Goal: Task Accomplishment & Management: Complete application form

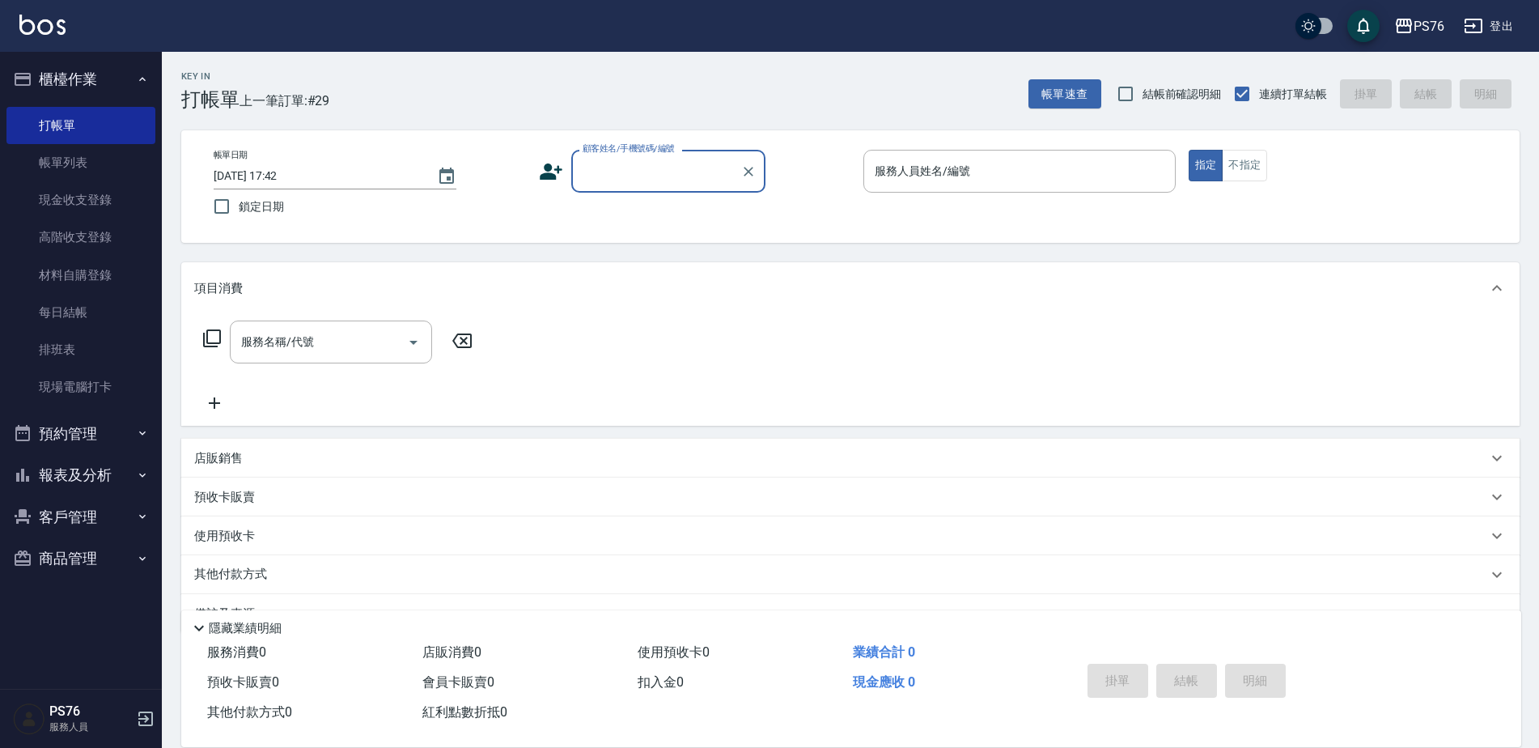
scroll to position [40, 0]
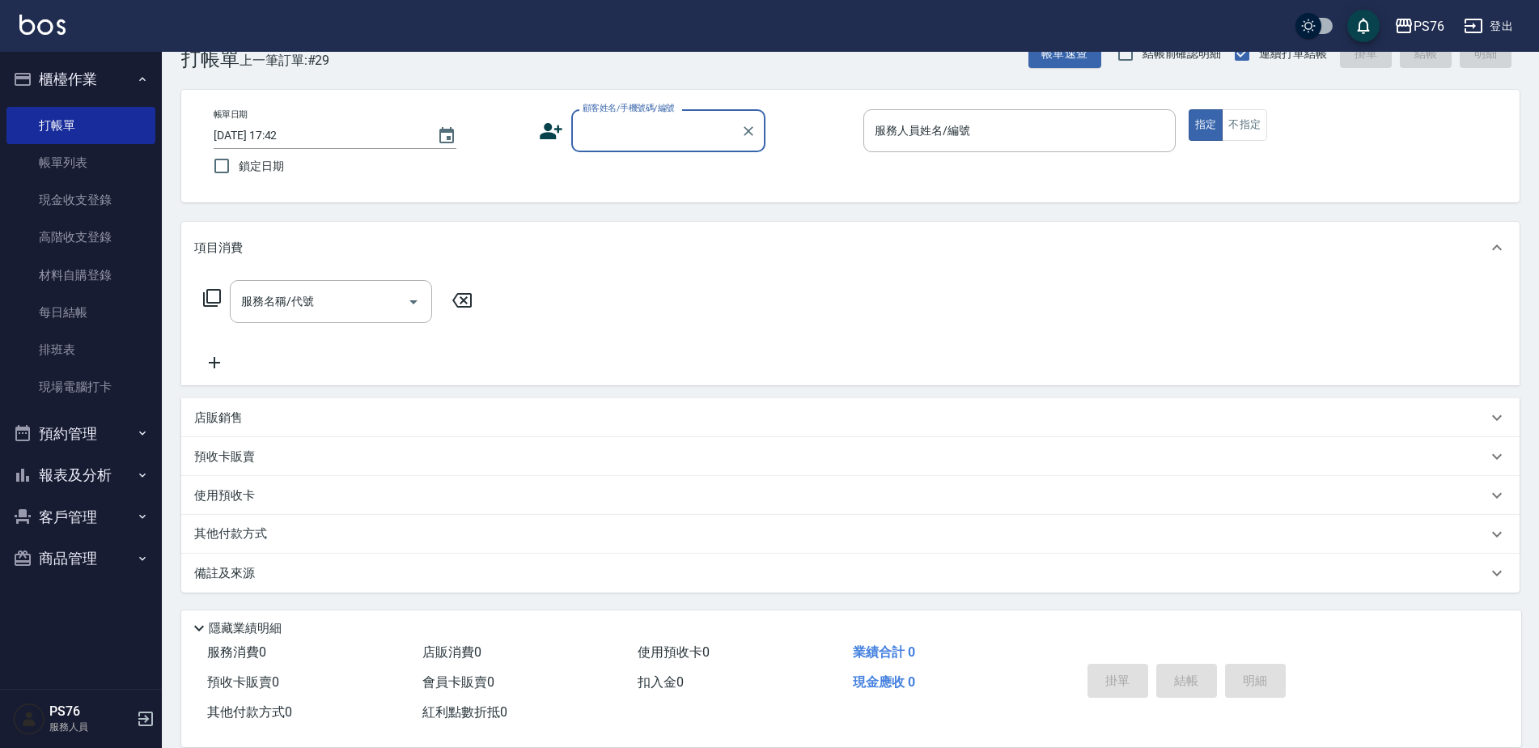
click at [681, 146] on div "顧客姓名/手機號碼/編號" at bounding box center [668, 130] width 194 height 43
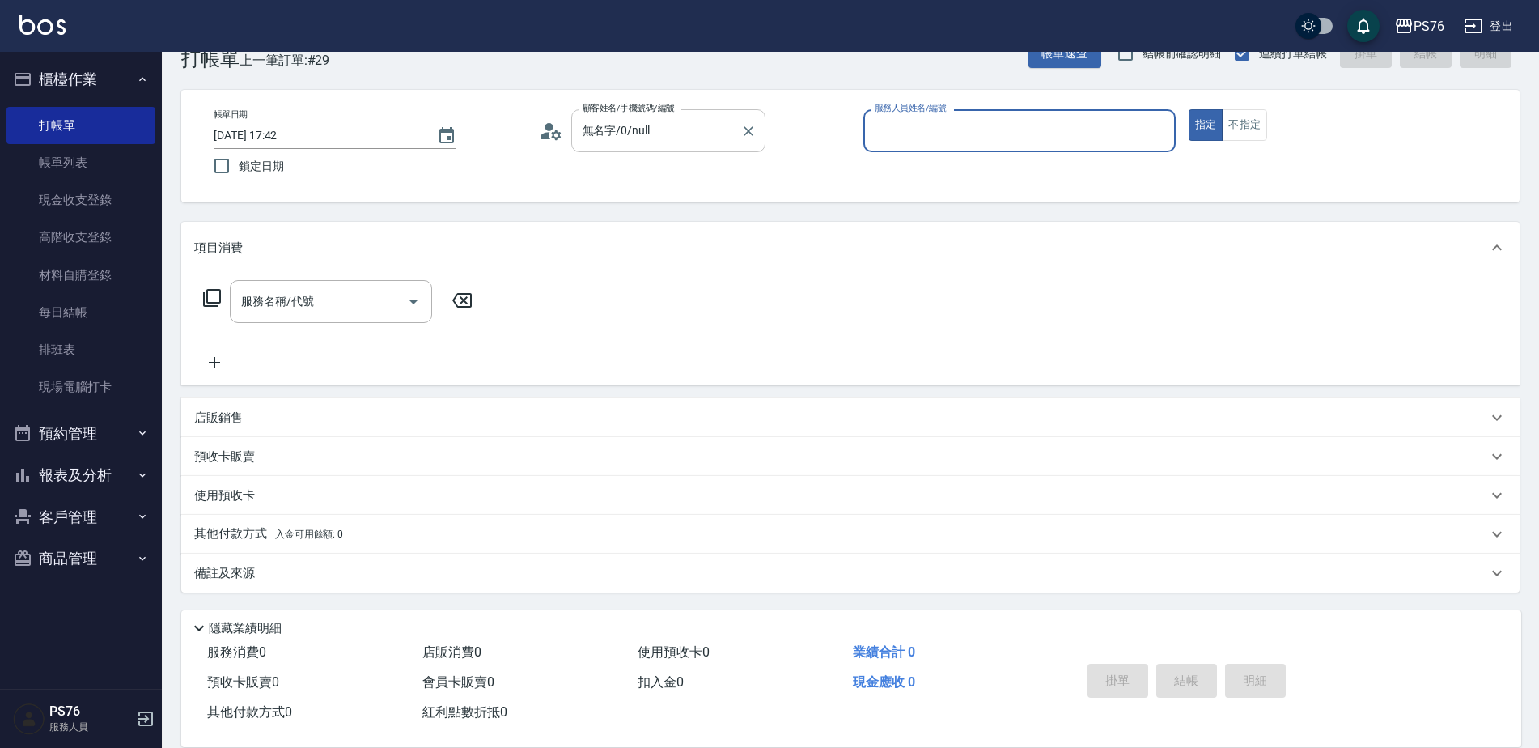
type input "無名字/0/null"
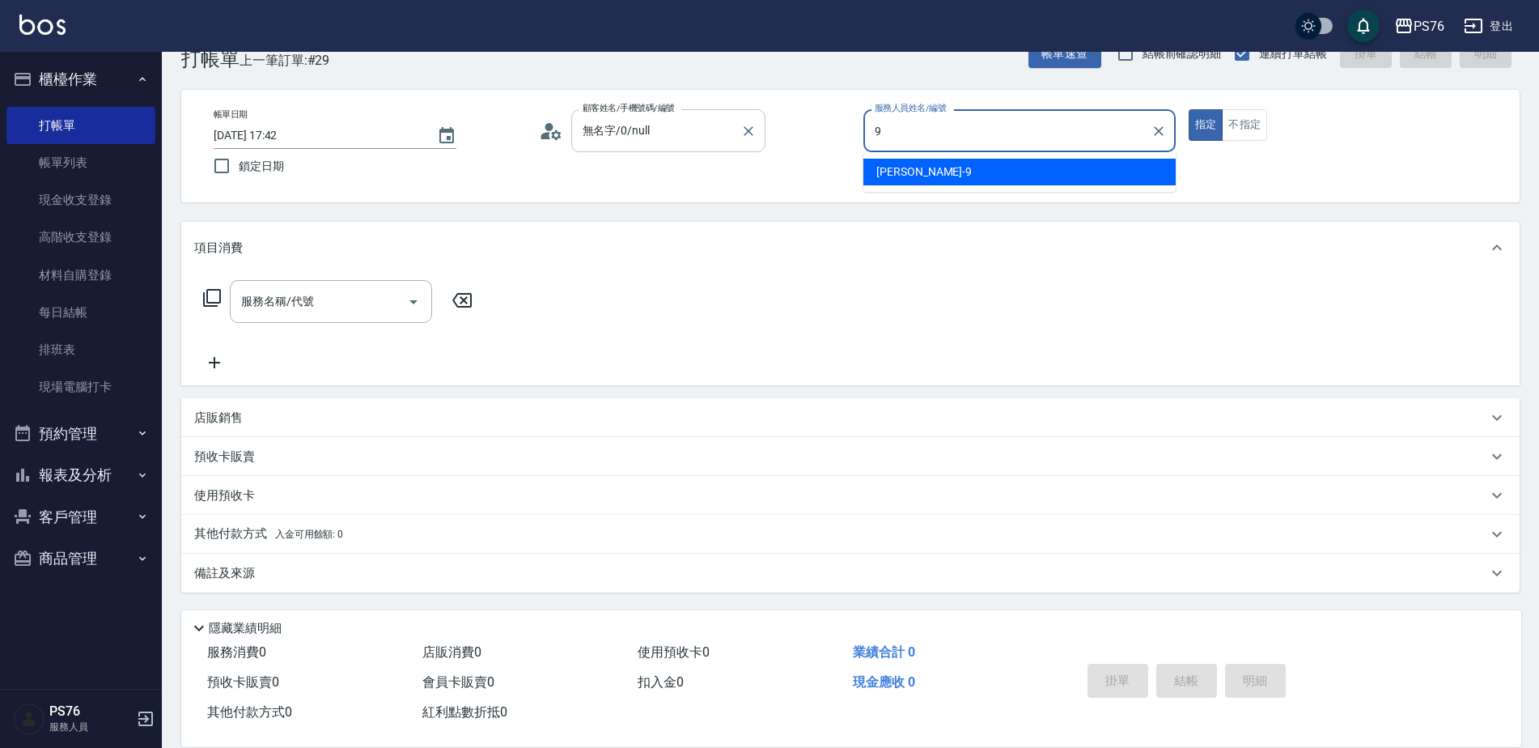
type input "[PERSON_NAME]-9"
type button "true"
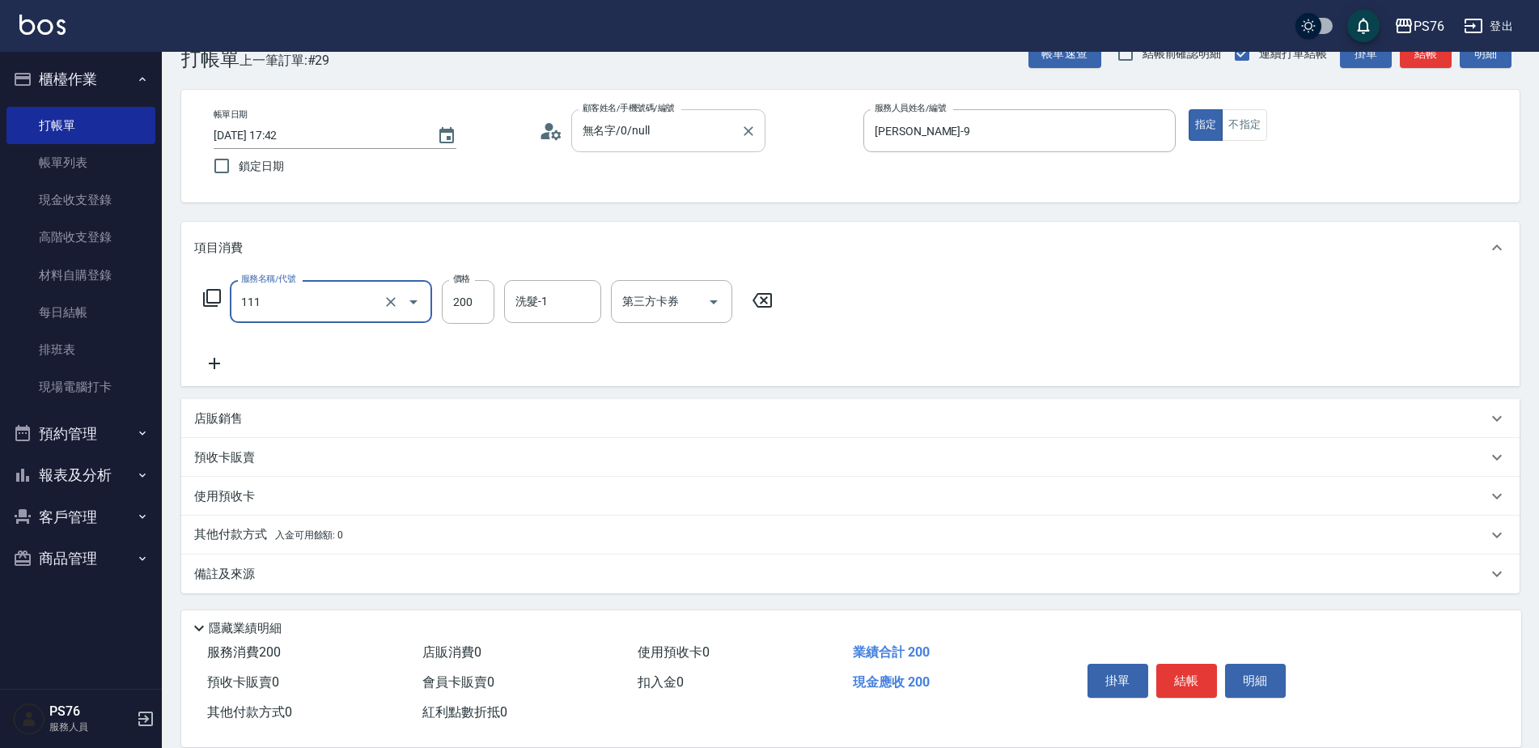
type input "200(111)"
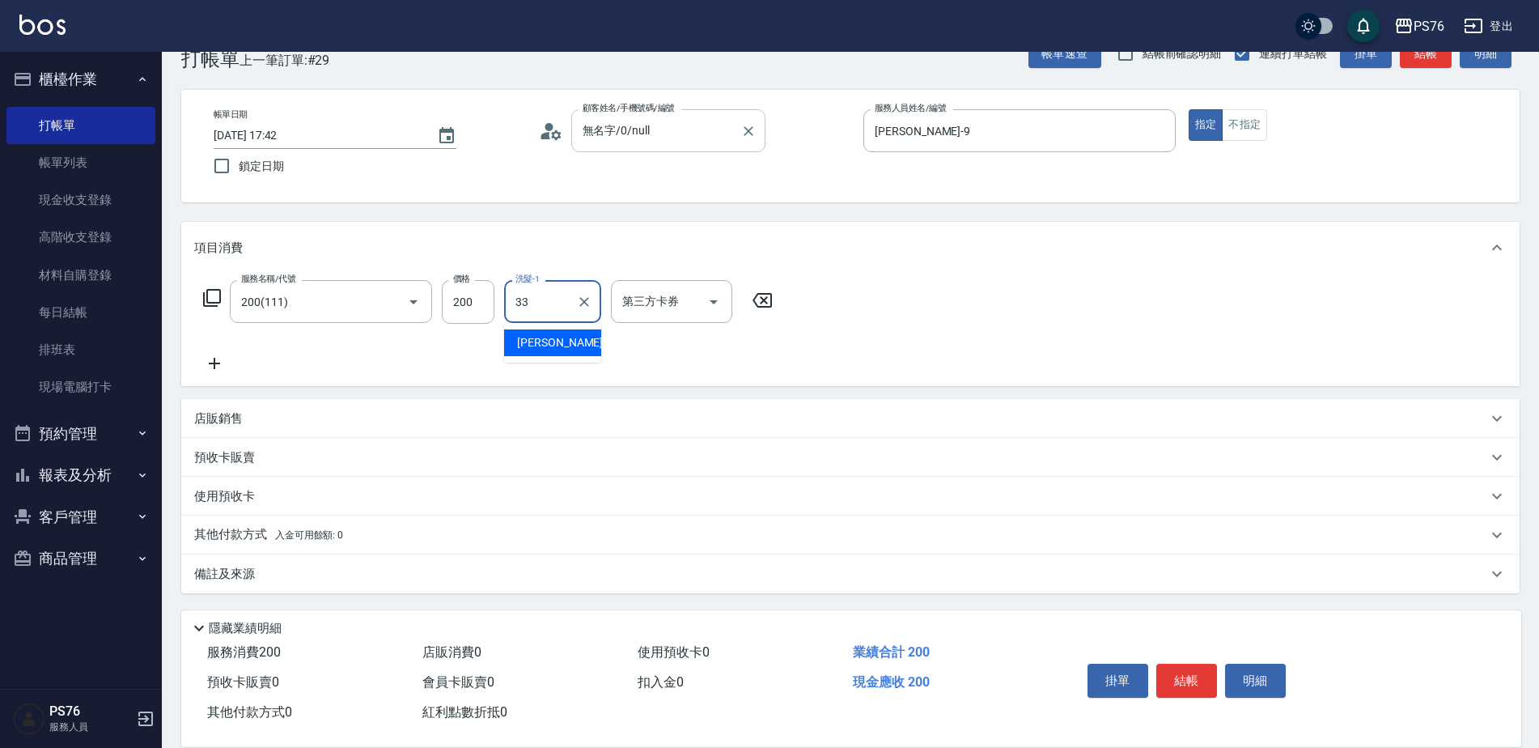
type input "[PERSON_NAME]33"
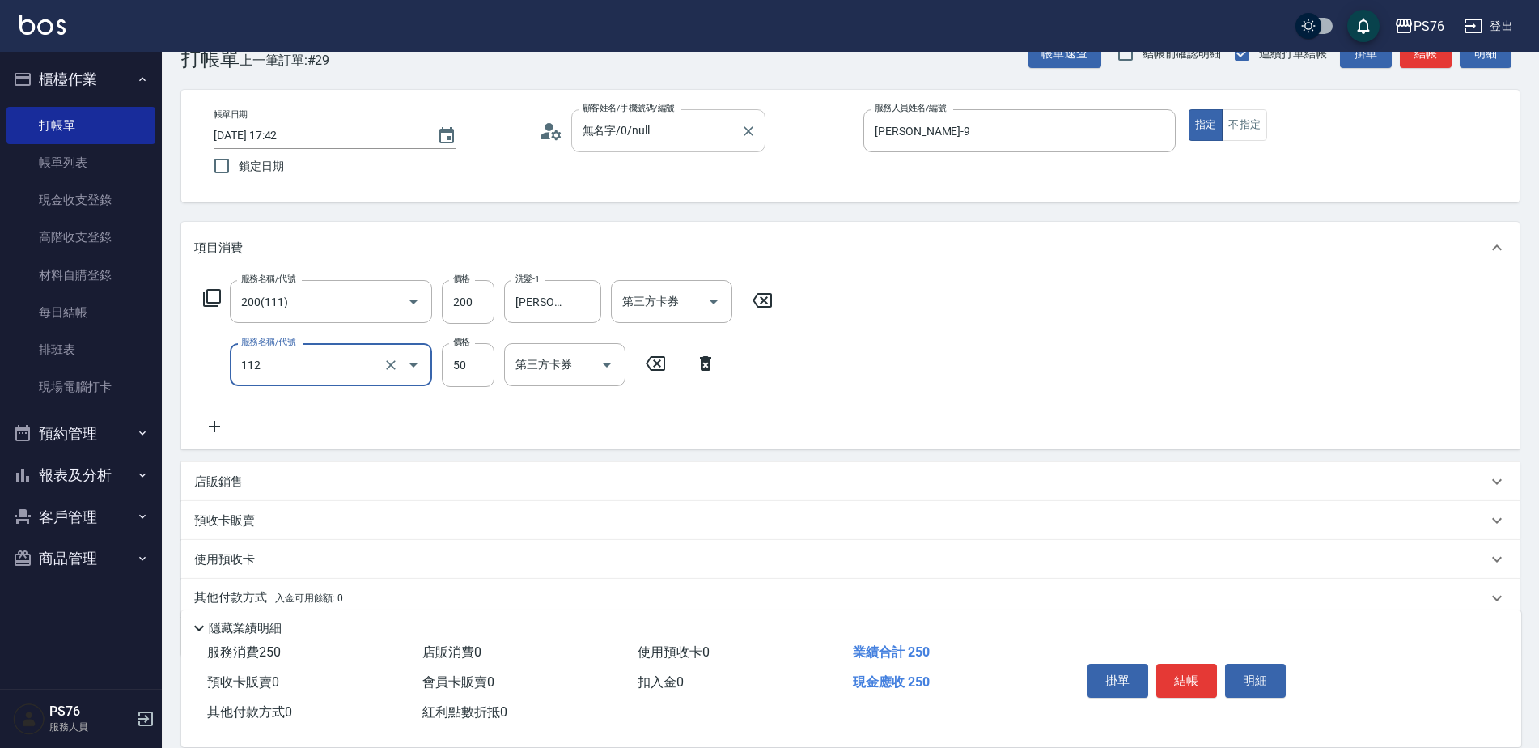
type input "精油50(112)"
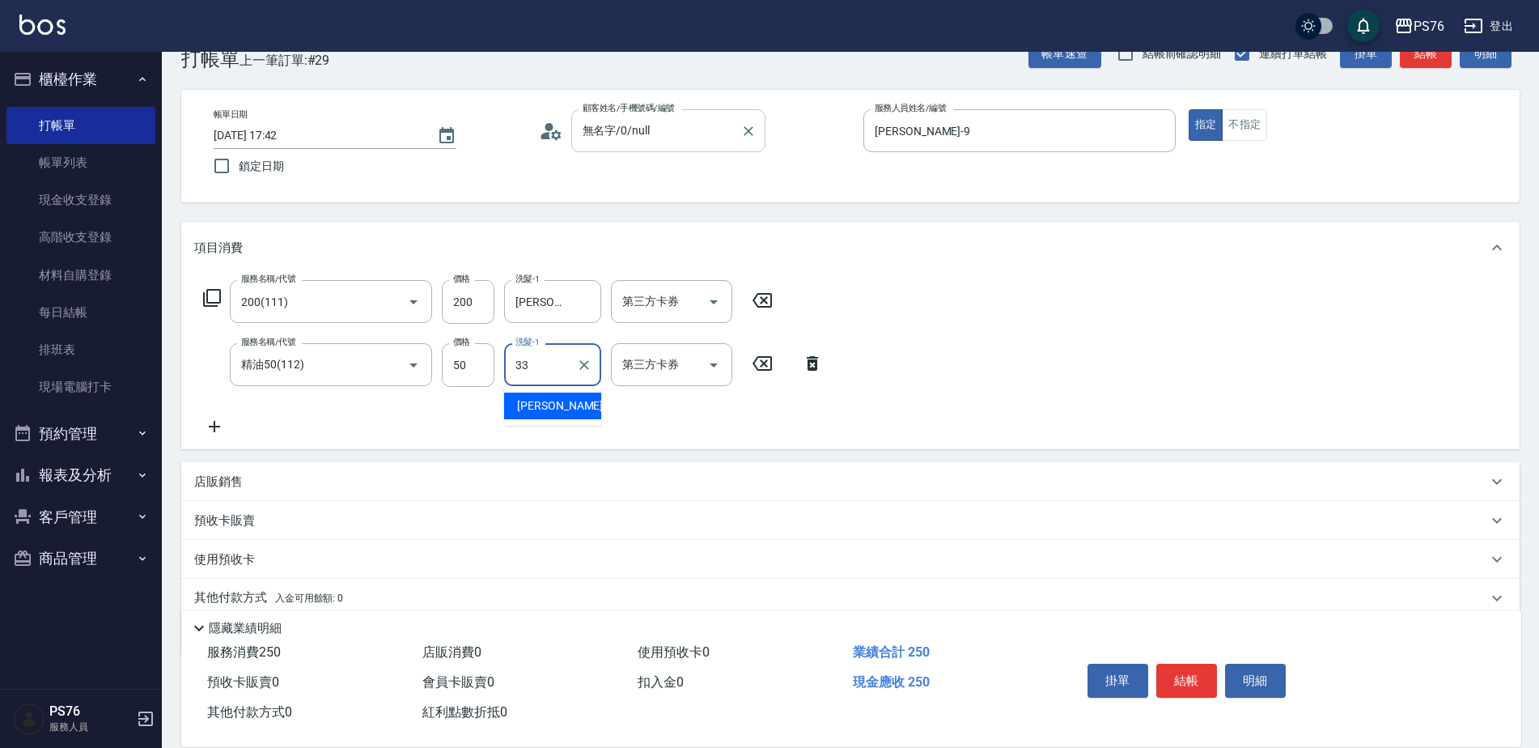
type input "[PERSON_NAME]33"
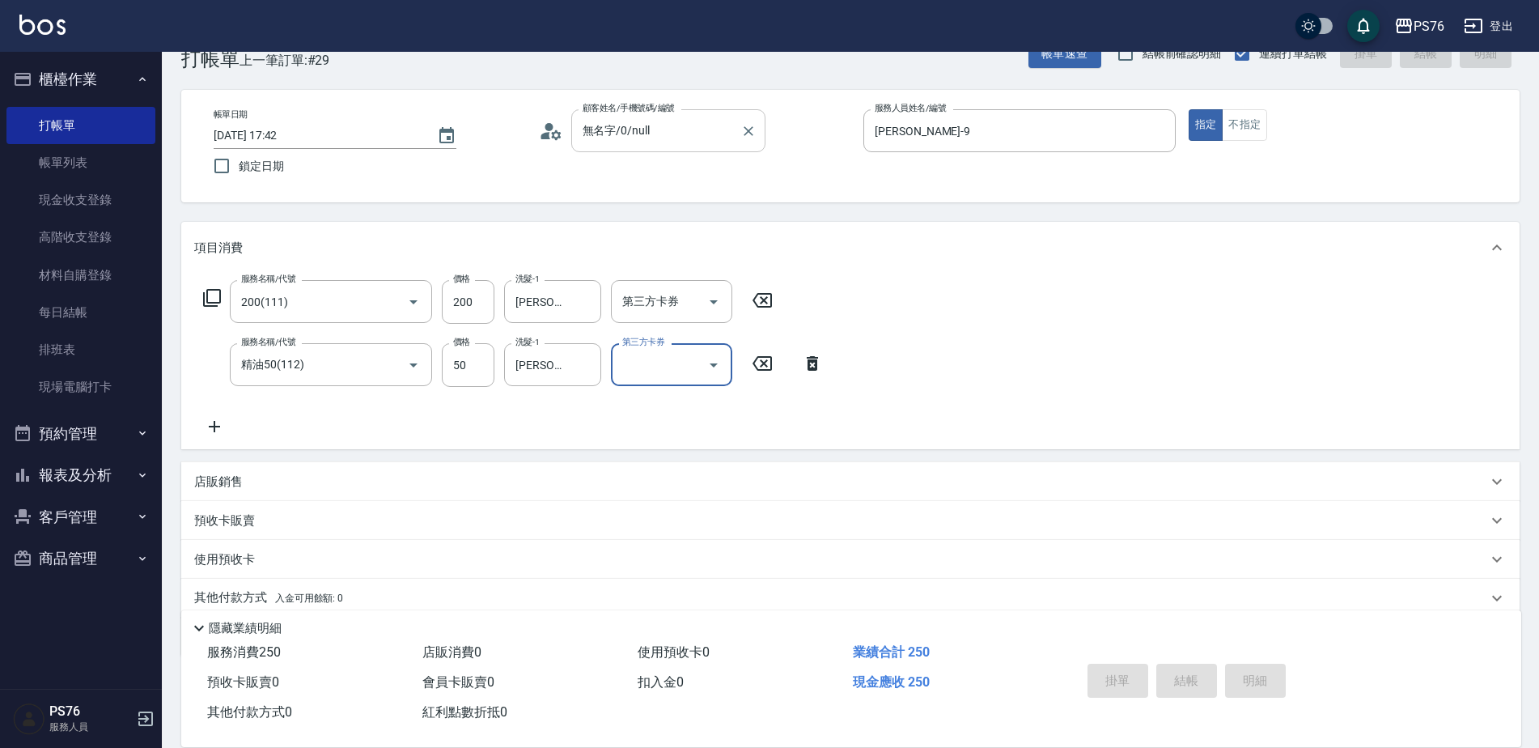
type input "[DATE] 20:09"
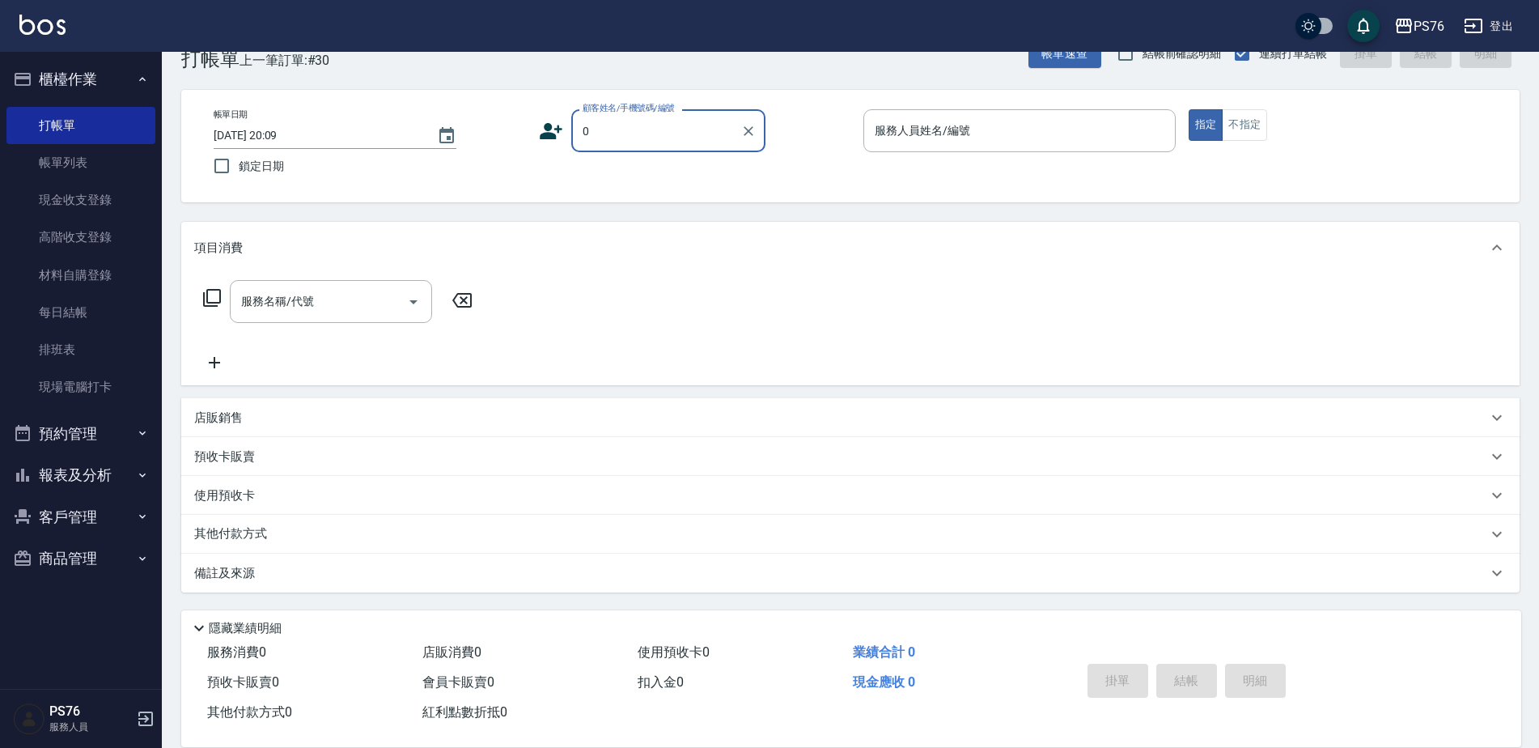
type input "無名字/0/null"
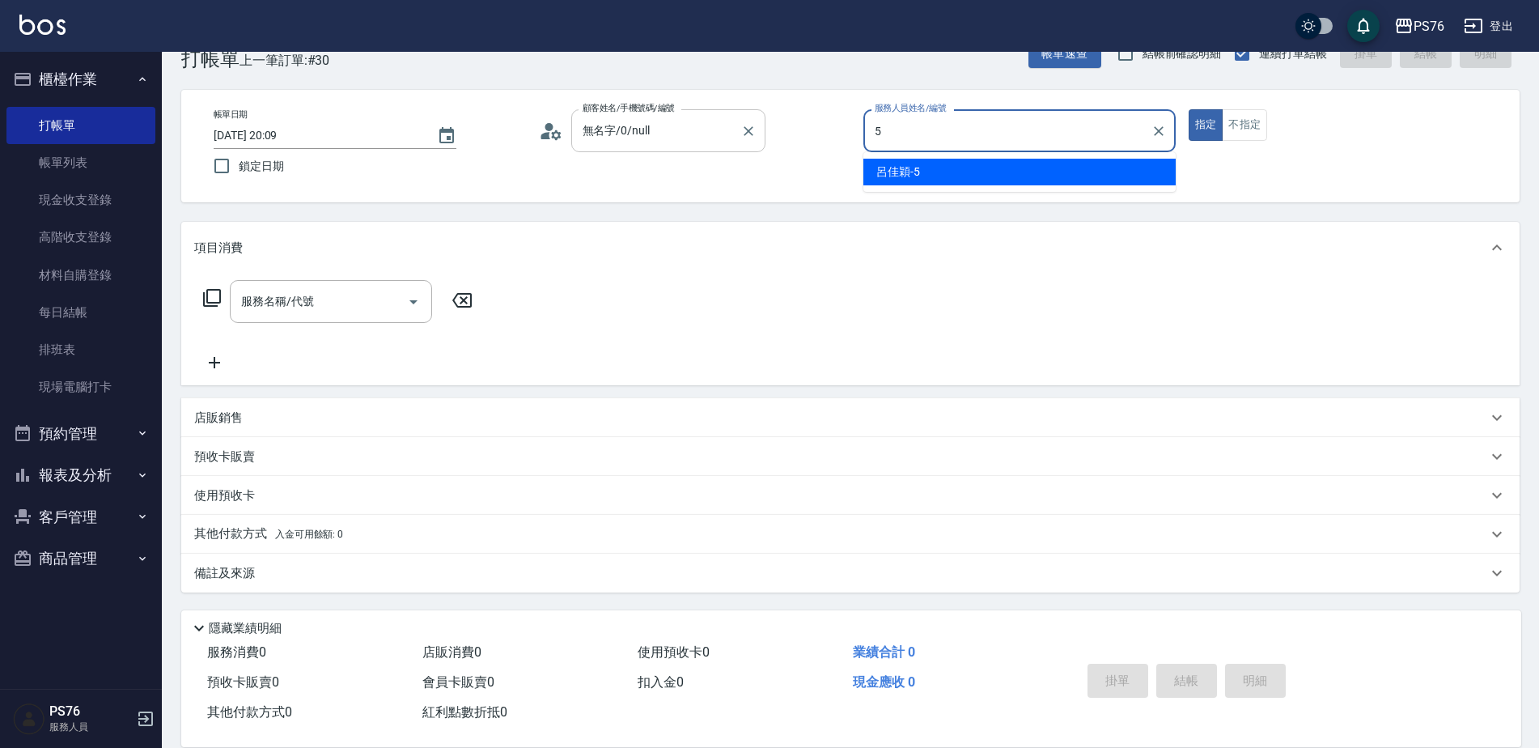
type input "呂佳穎-5"
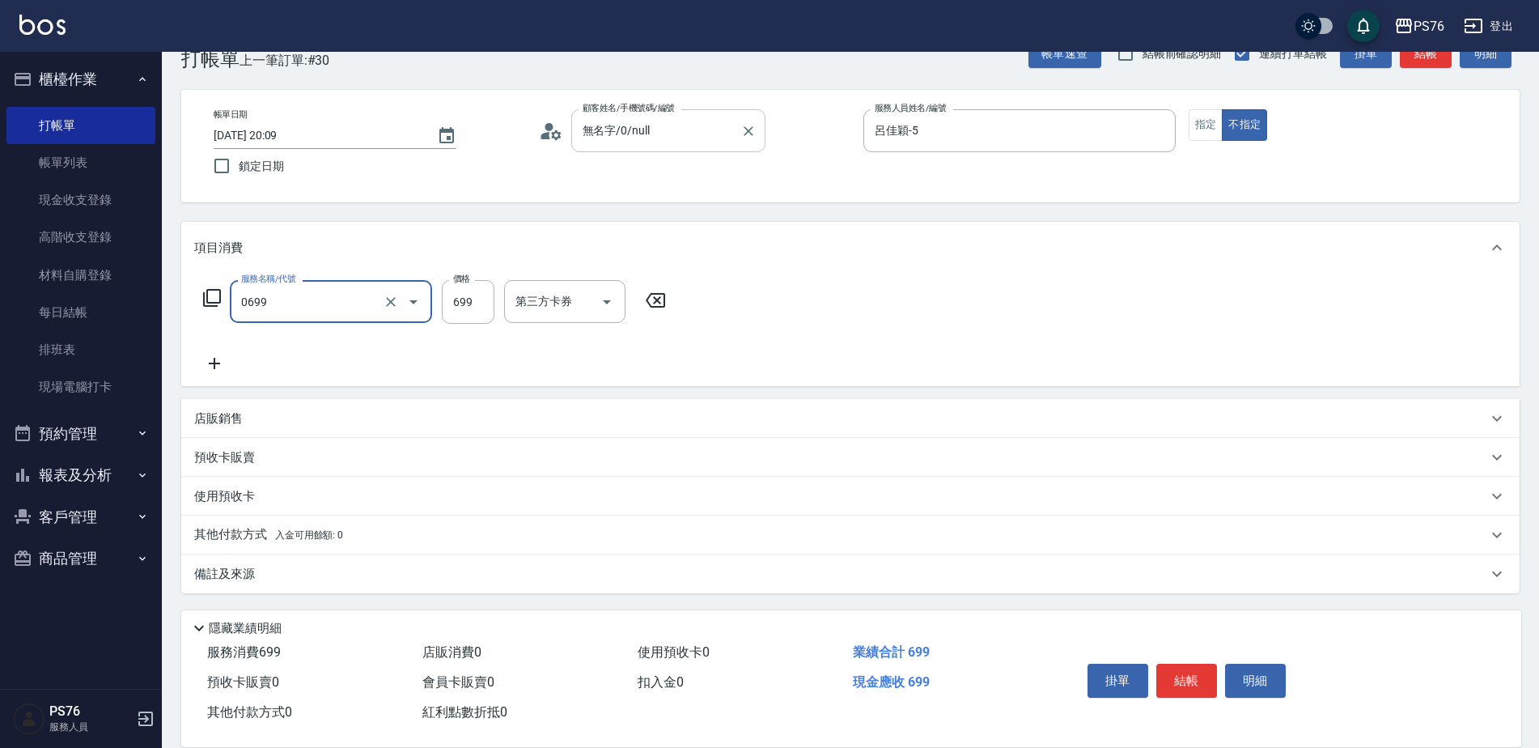
type input "精油SPA(0699)"
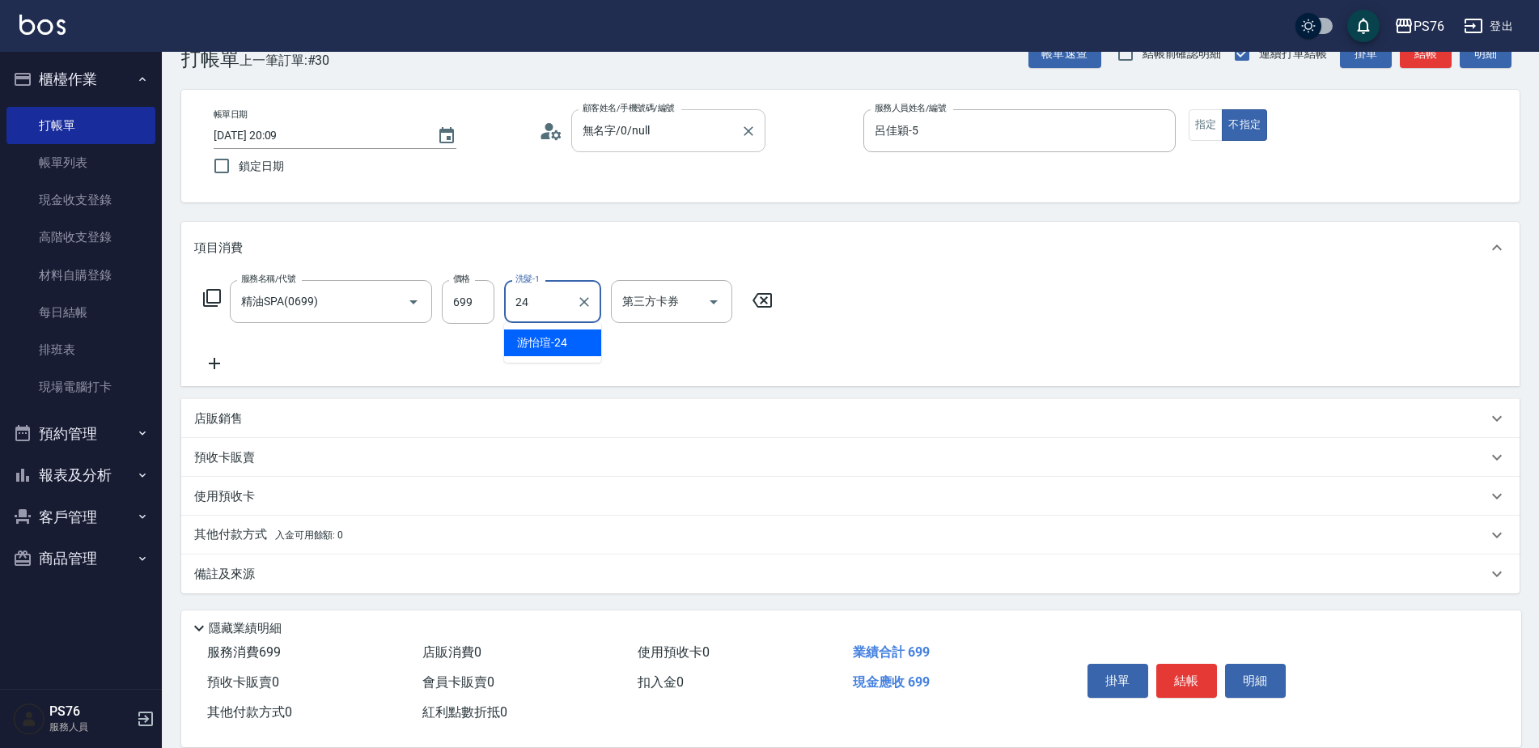
type input "游怡瑄-24"
click at [276, 413] on div "店販銷售" at bounding box center [840, 418] width 1293 height 17
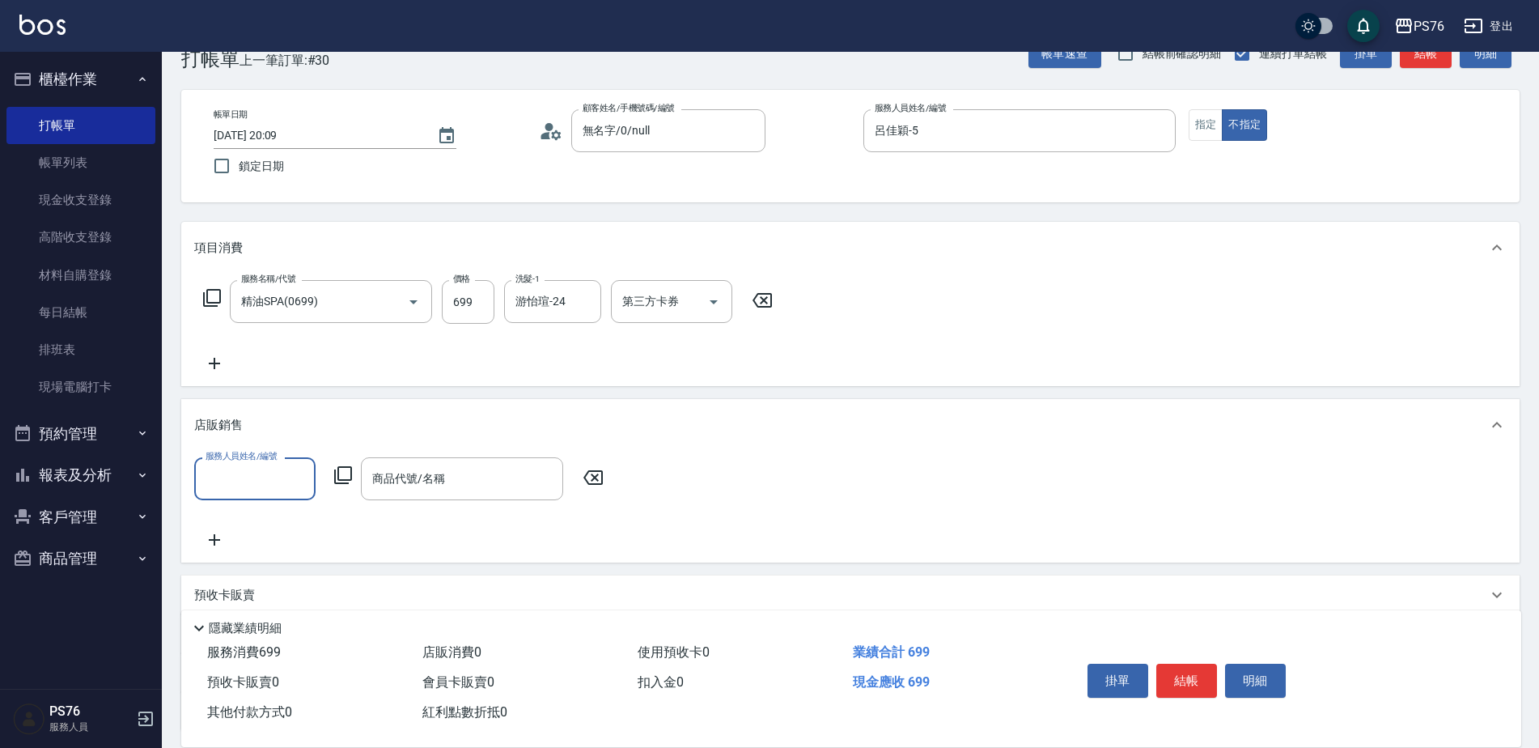
scroll to position [0, 0]
type input "游怡瑄-24"
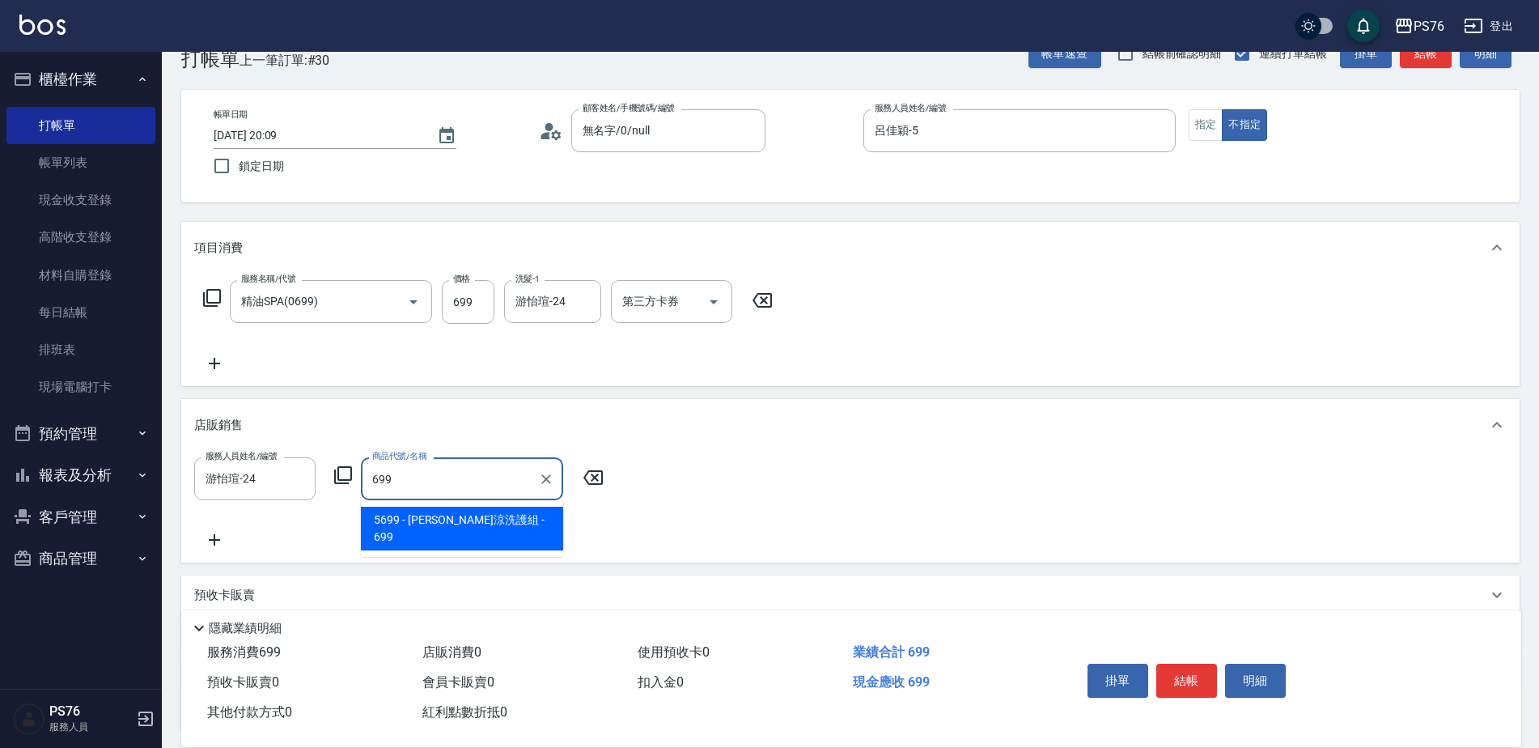
type input "水水沁涼洗護組"
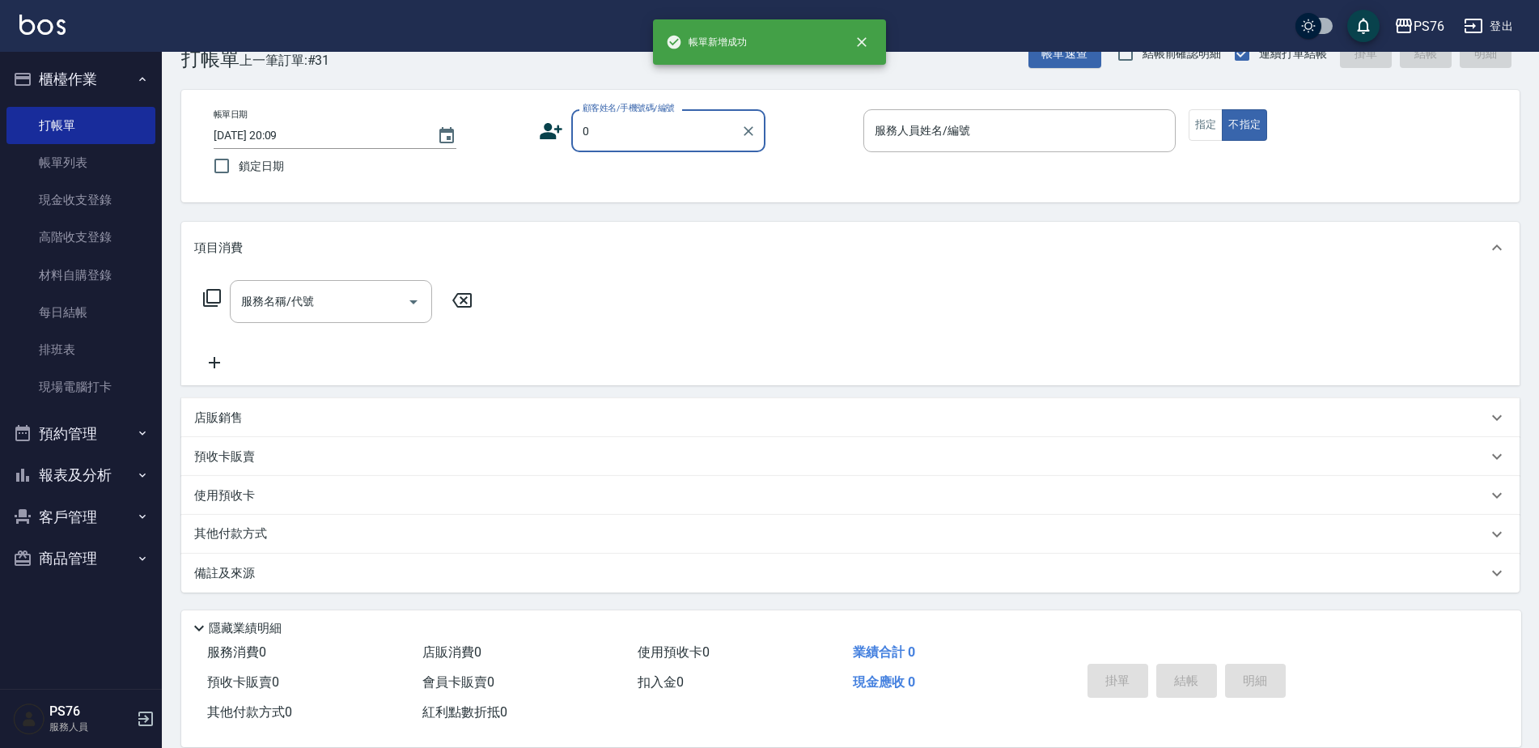
type input "無名字/0/null"
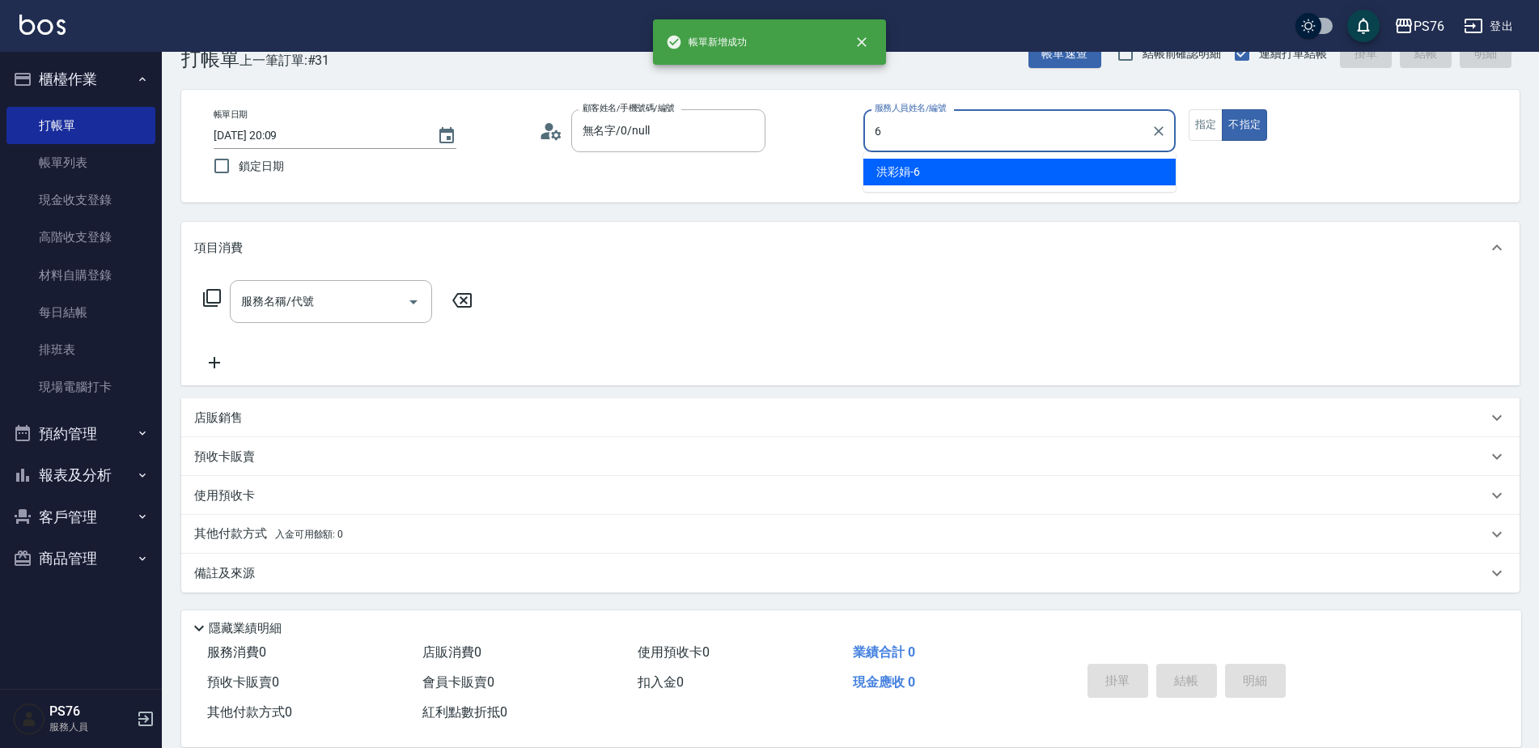
type input "洪彩娟-6"
type button "false"
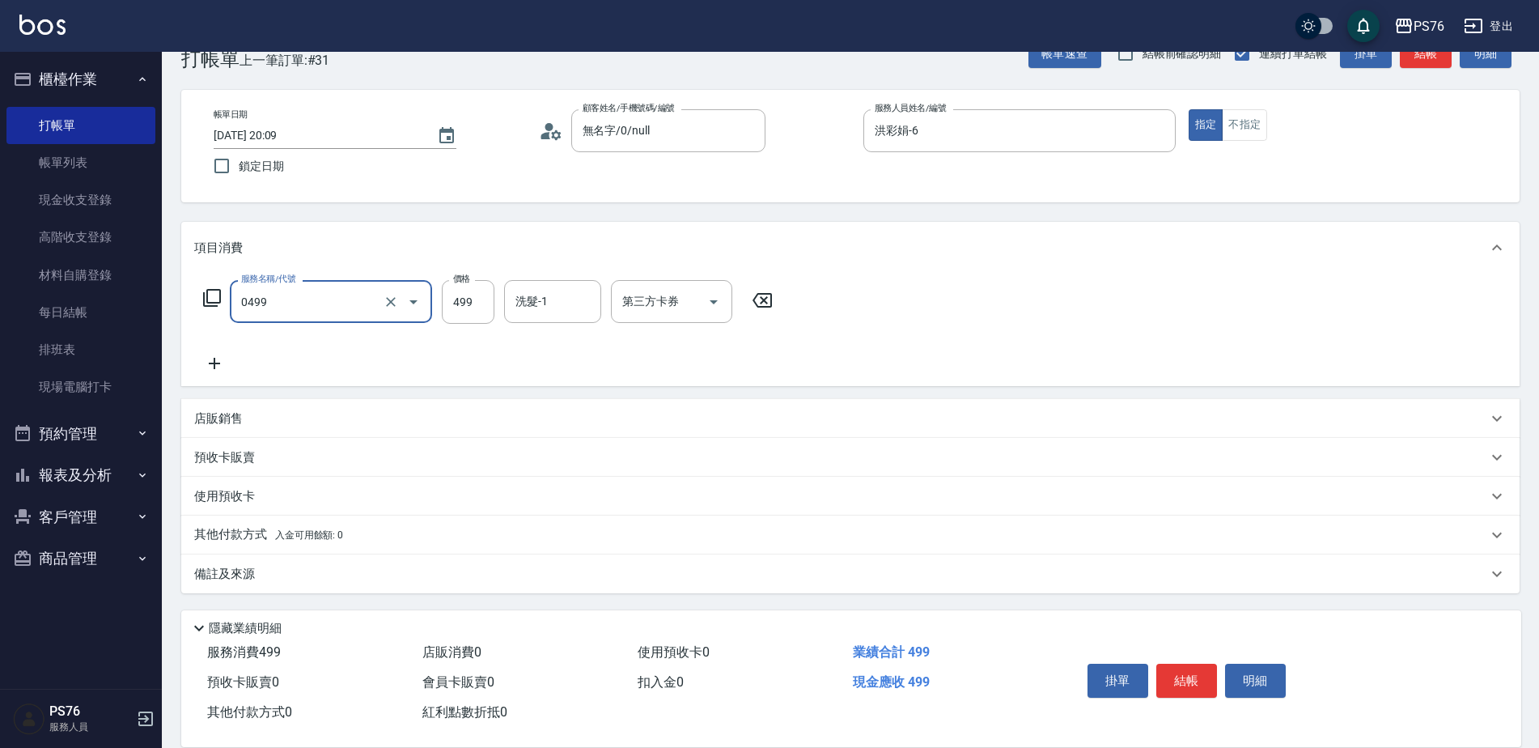
type input "[PERSON_NAME]499(0499)"
type input "599"
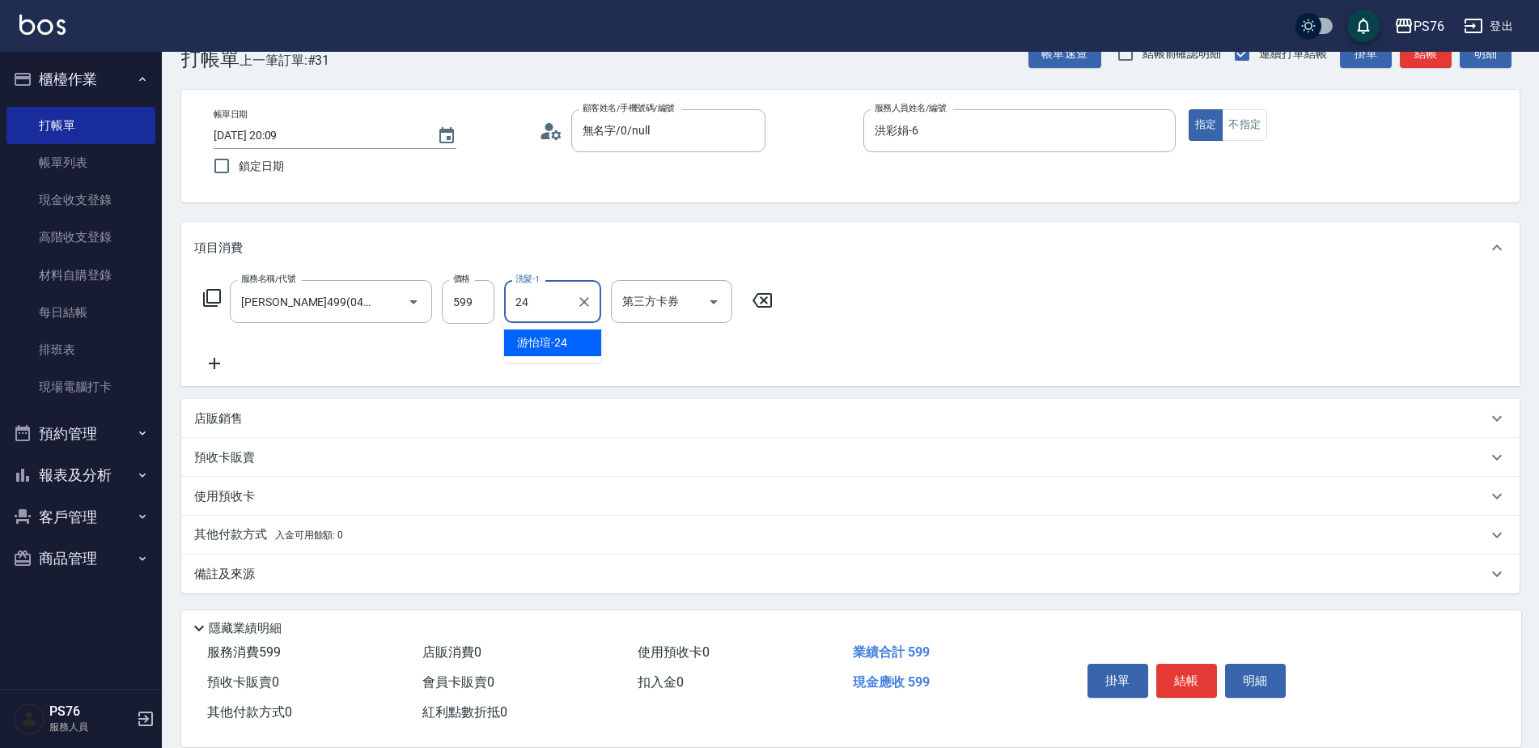
type input "游怡瑄-24"
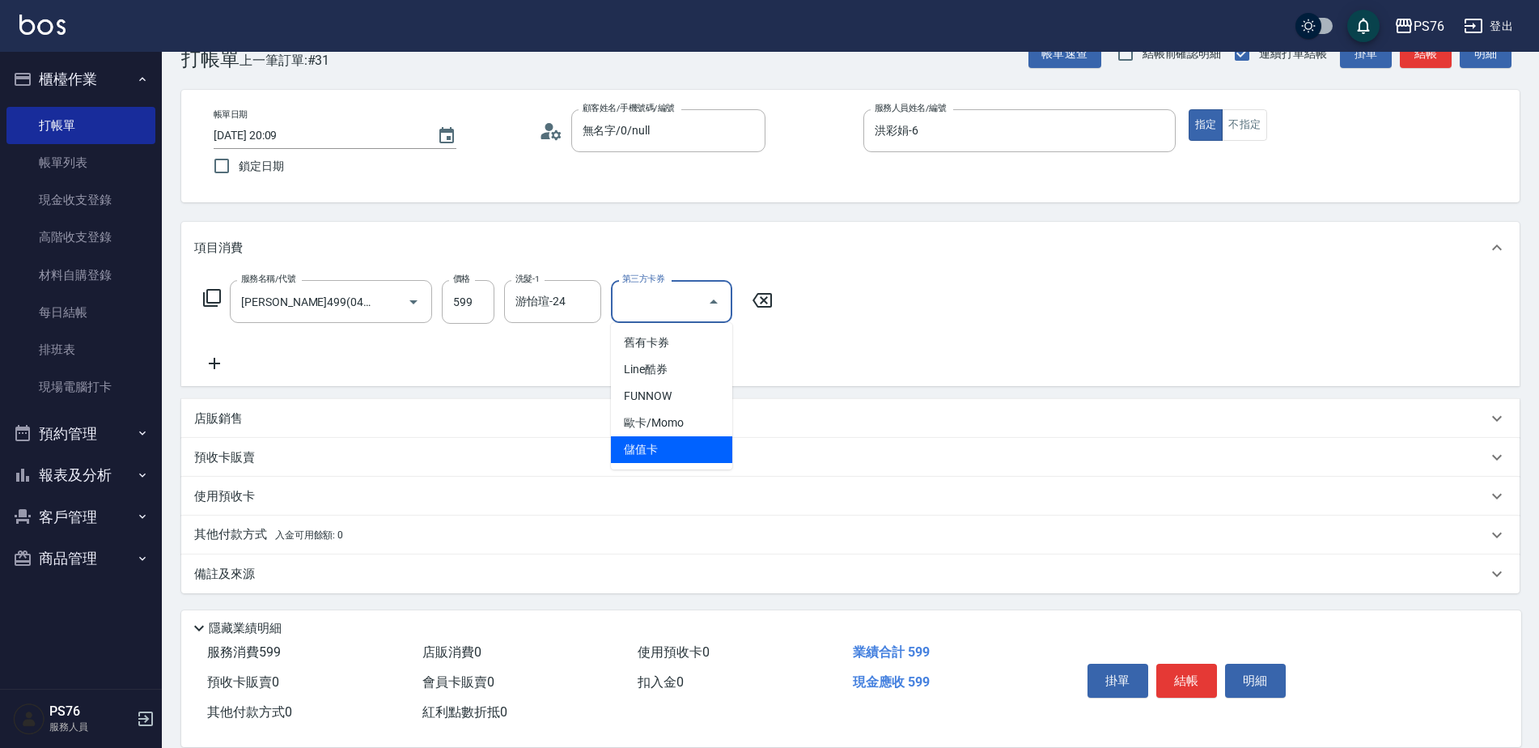
type input "儲值卡"
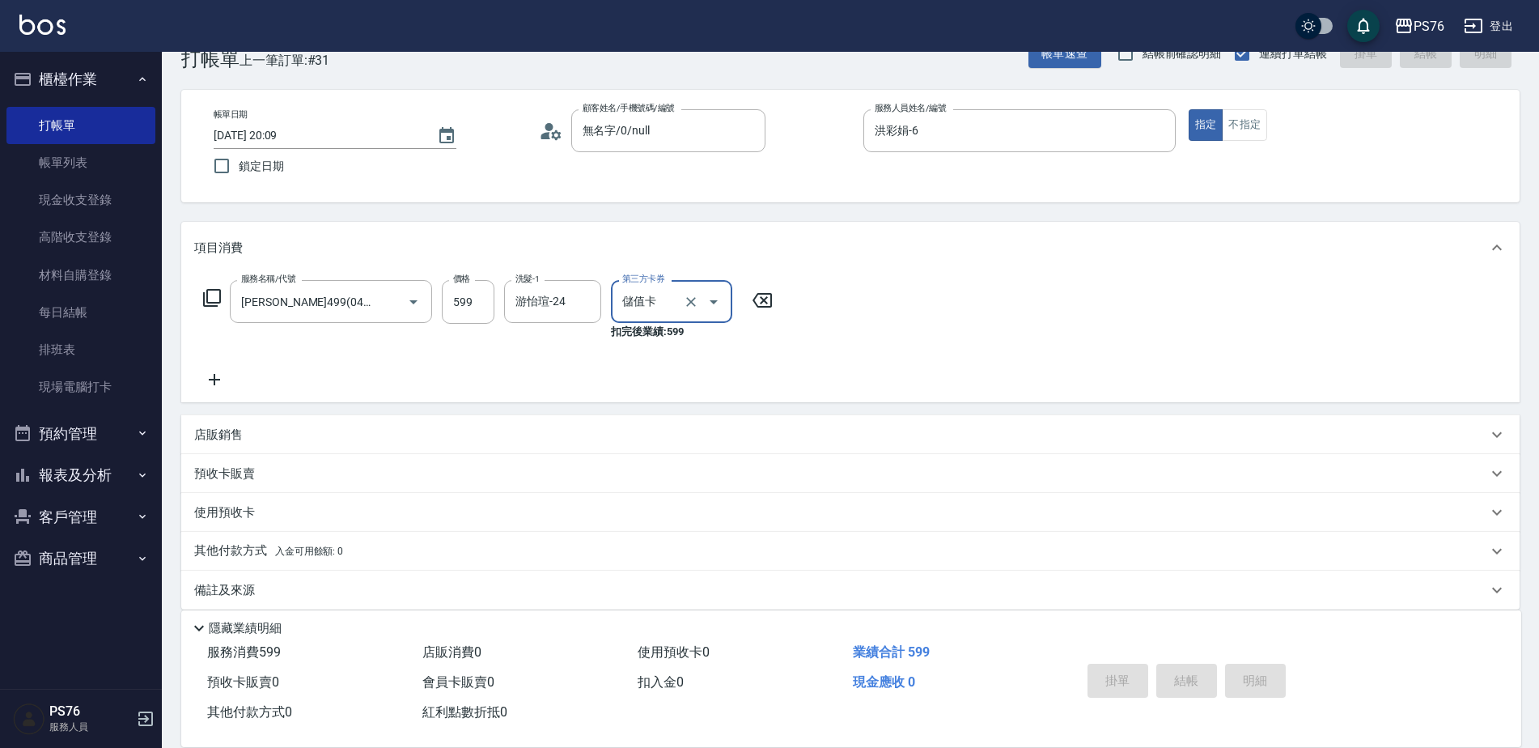
type input "[DATE] 20:10"
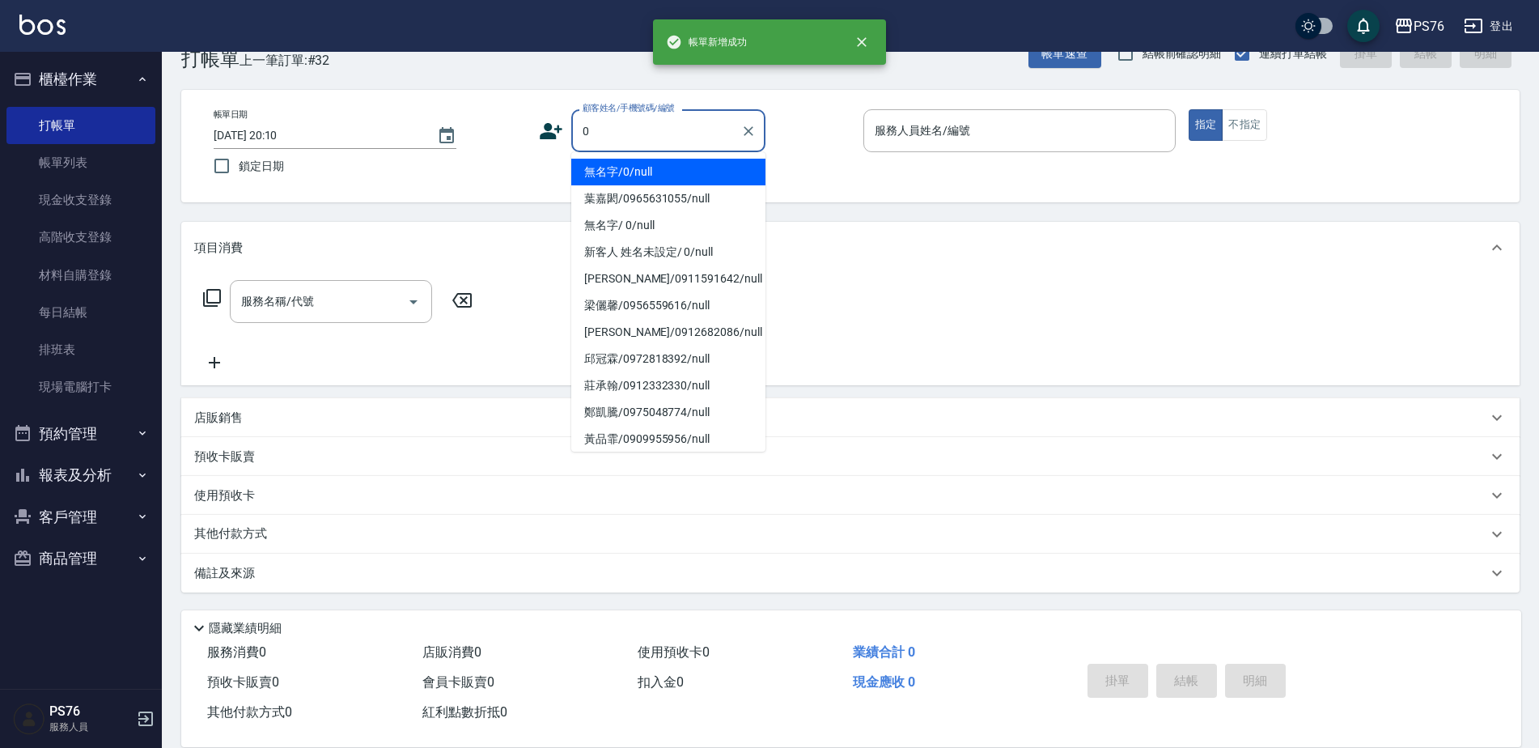
type input "無名字/0/null"
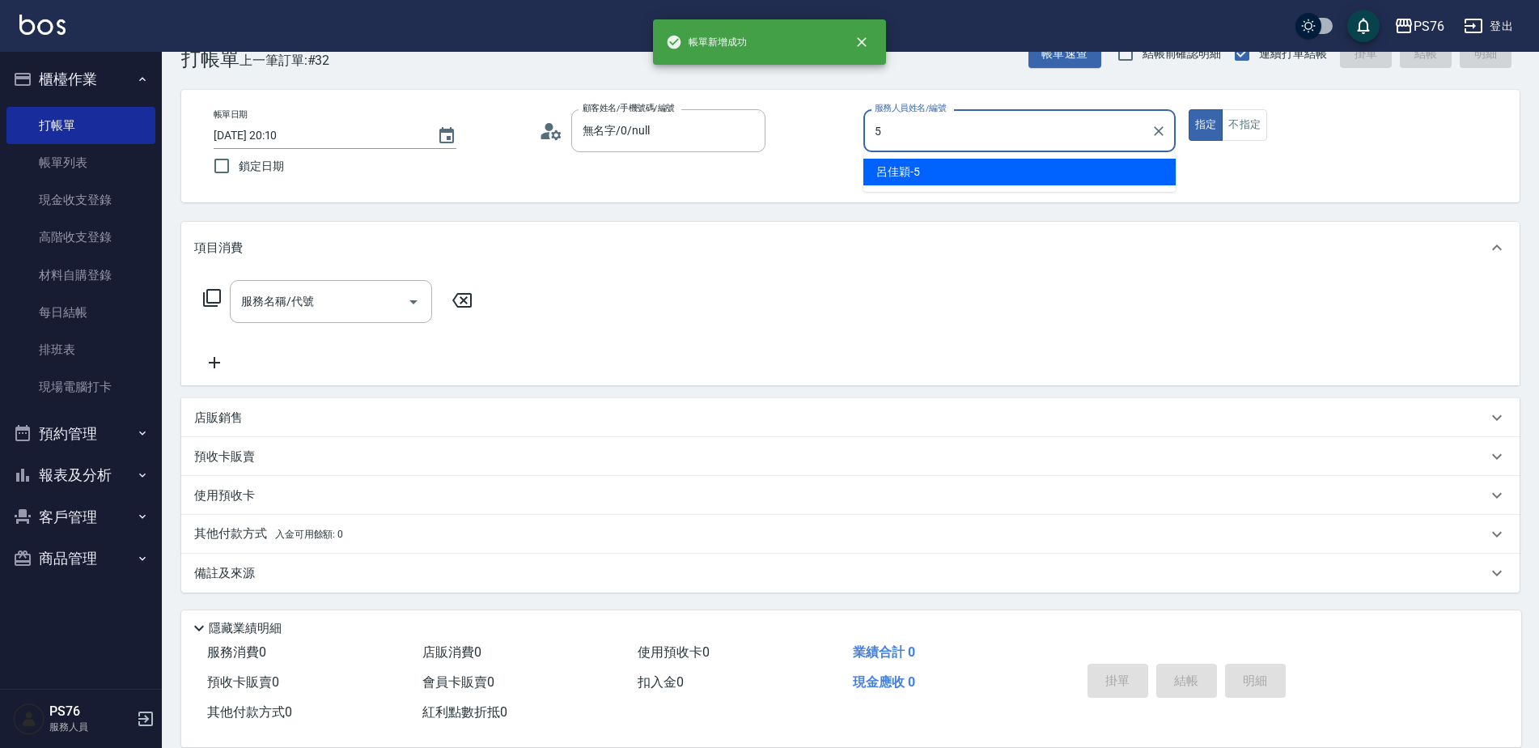
type input "呂佳穎-5"
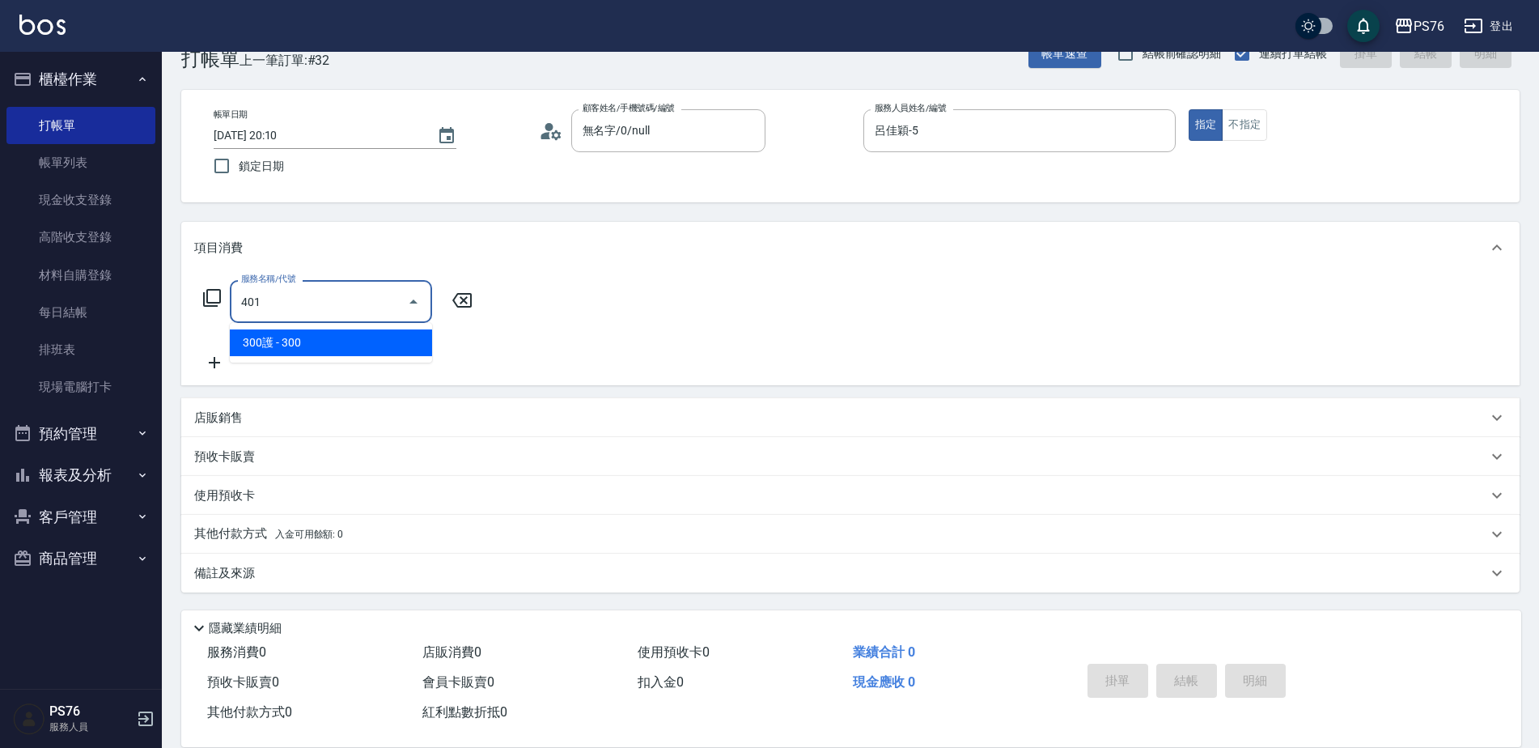
type input "300護(401)"
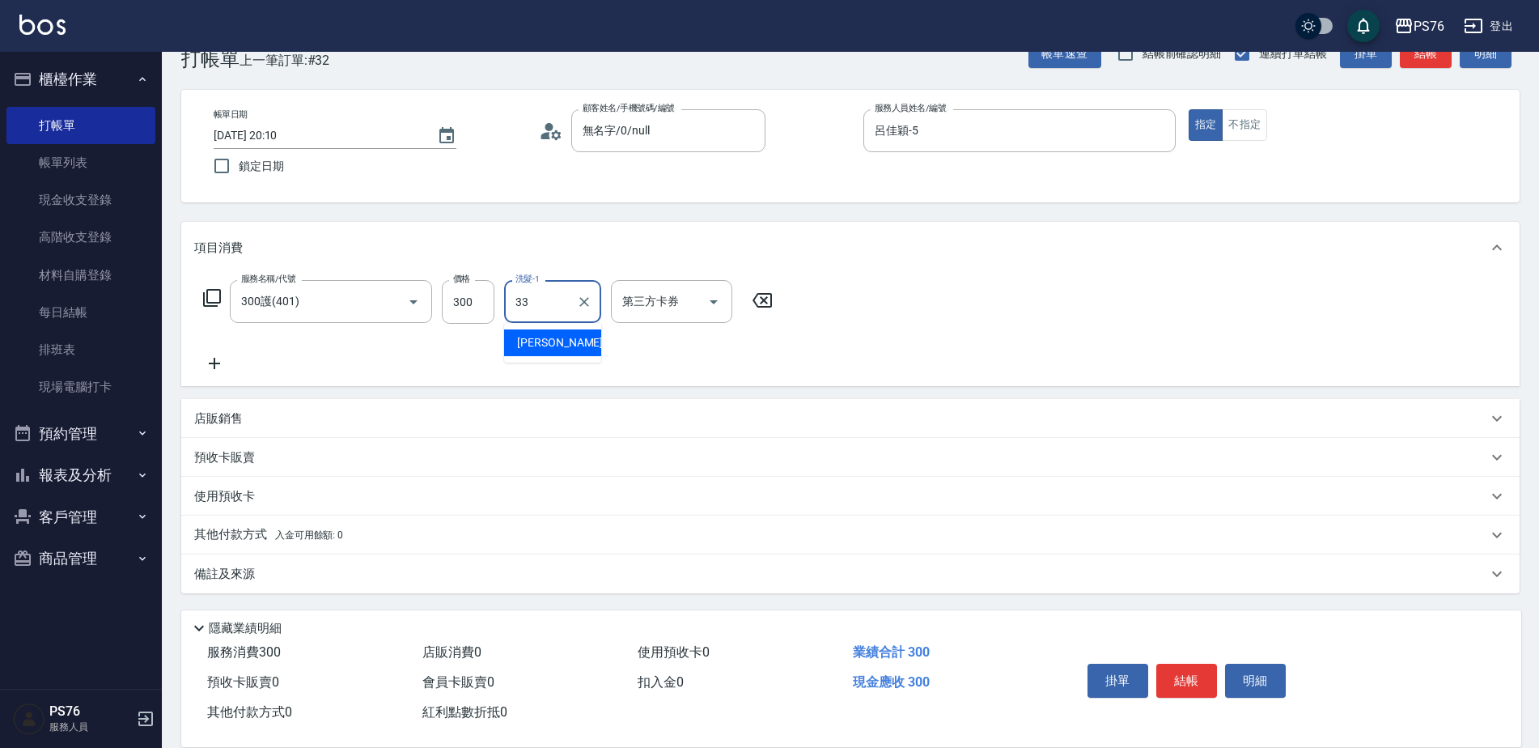
type input "[PERSON_NAME]33"
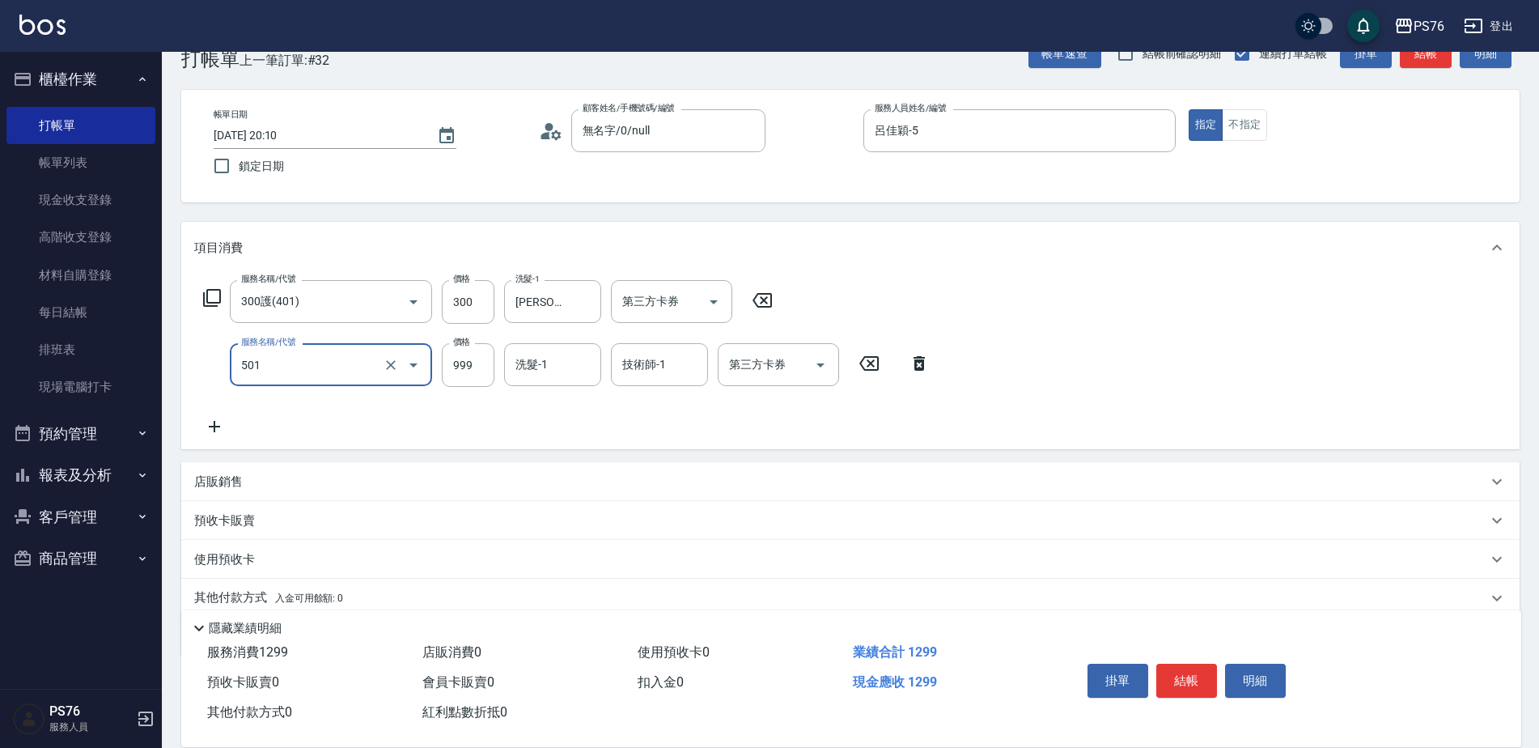
type input "染髮(501)"
type input "1000"
type input "[PERSON_NAME]33"
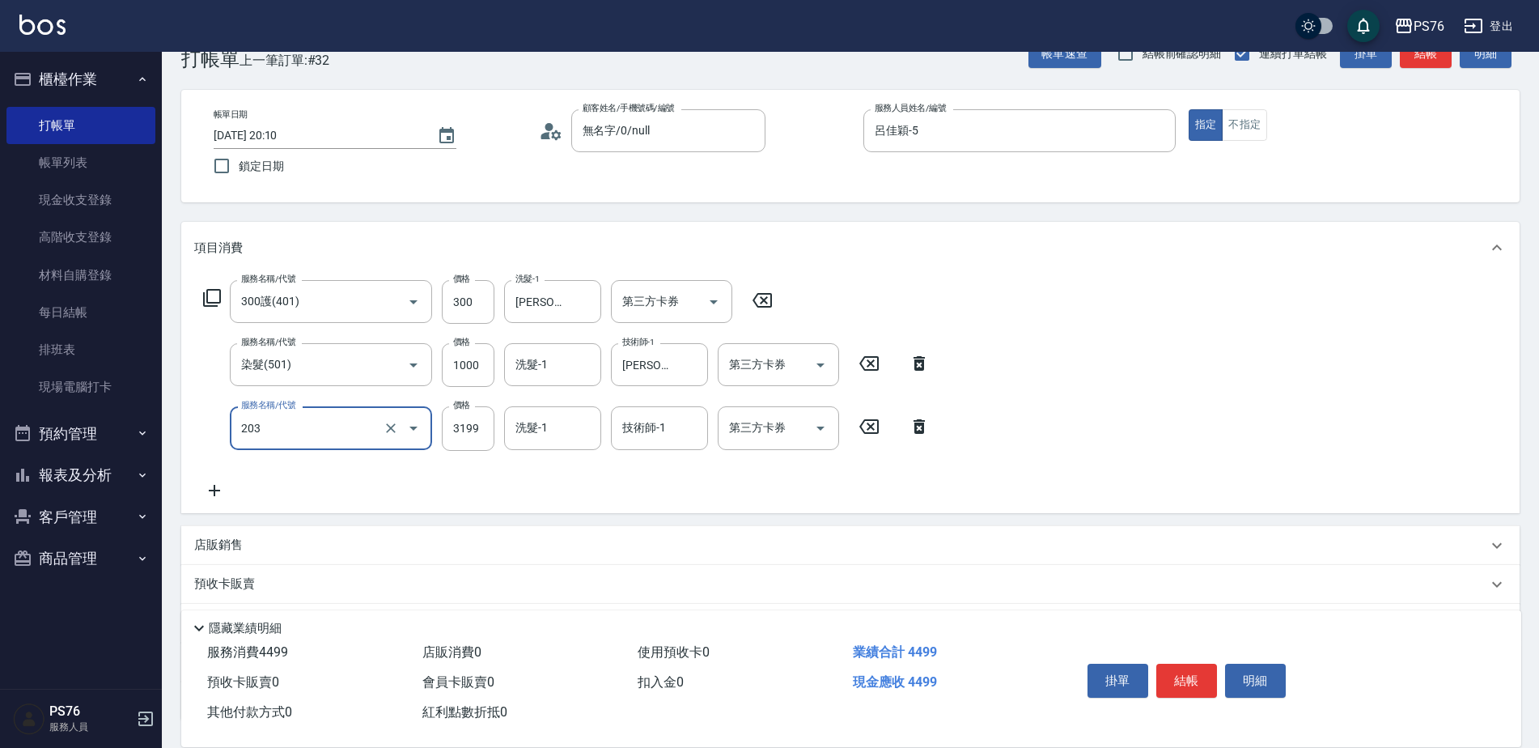
type input "OVC燙髮(203)"
type input "3399"
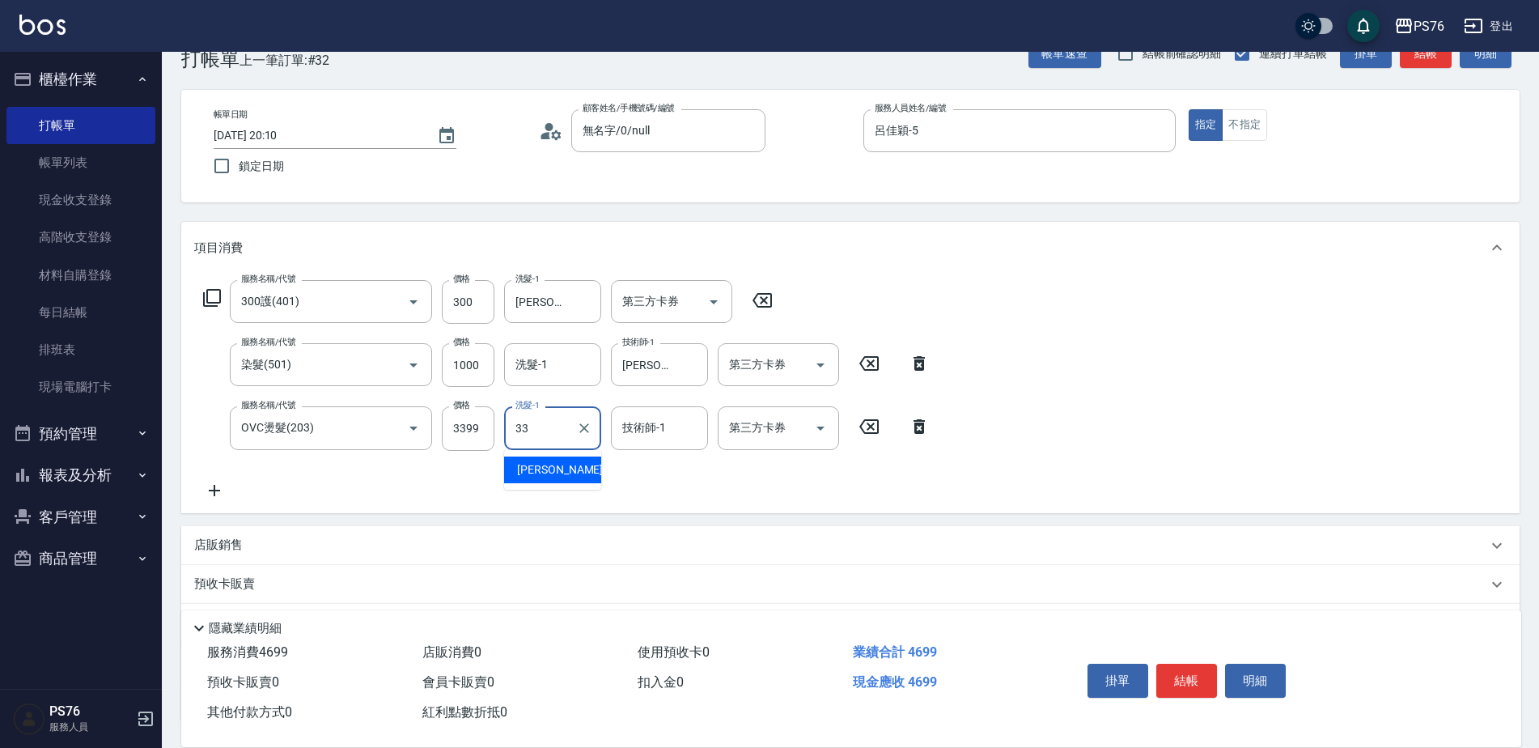
type input "[PERSON_NAME]33"
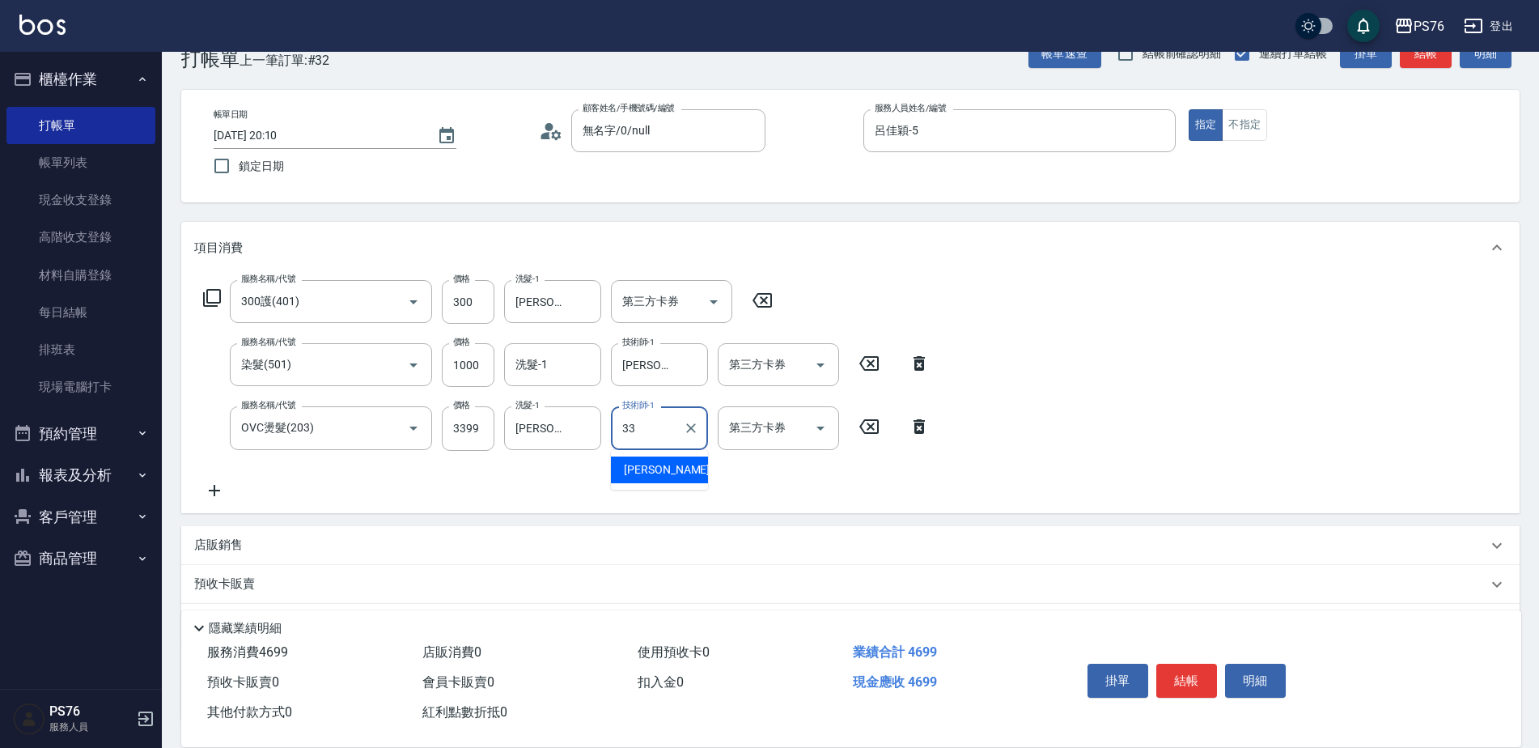
type input "[PERSON_NAME]33"
